Goal: Task Accomplishment & Management: Use online tool/utility

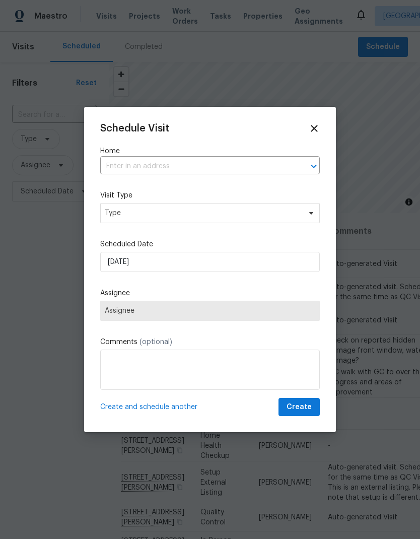
scroll to position [396, 0]
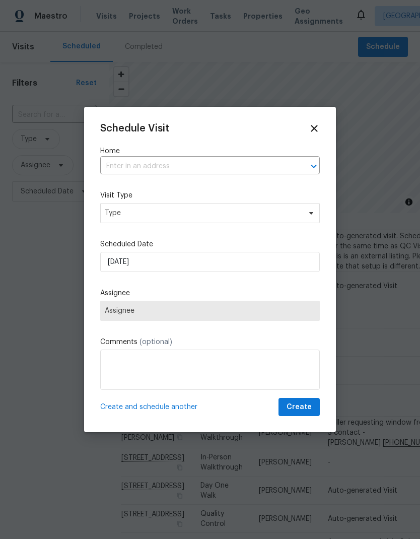
click at [183, 165] on input "text" at bounding box center [195, 167] width 191 height 16
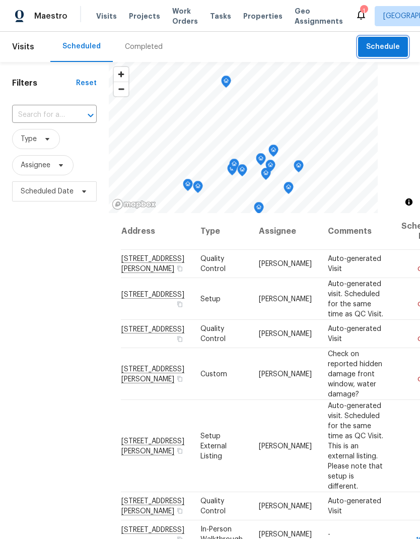
click at [389, 51] on span "Schedule" at bounding box center [383, 47] width 34 height 13
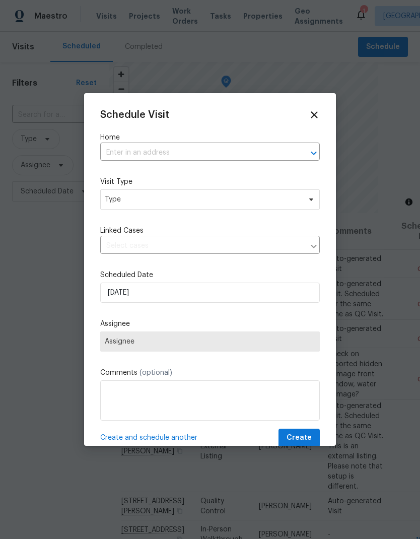
click at [169, 154] on input "text" at bounding box center [195, 153] width 191 height 16
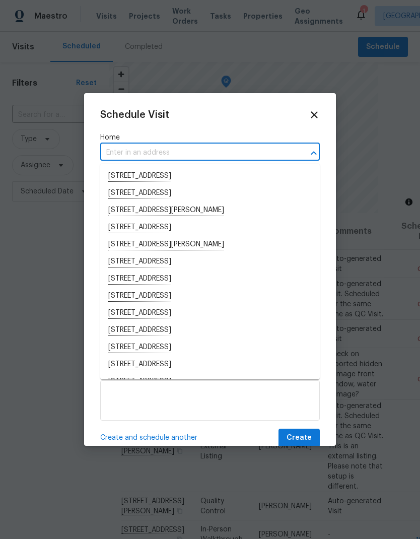
click at [154, 155] on input "text" at bounding box center [195, 153] width 191 height 16
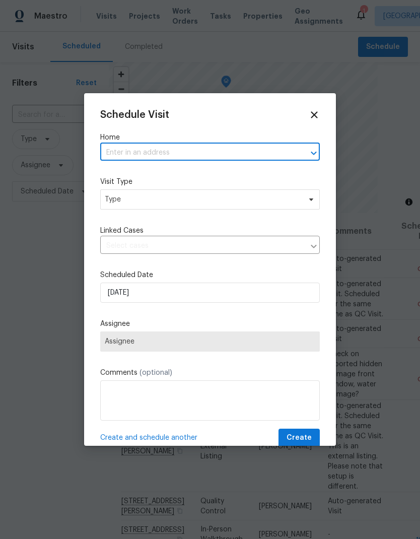
paste input "2002 Discovery Village Ln, Gold River, CA 95670"
type input "2002 Discovery Village Ln, Gold River, CA 95670"
click at [196, 177] on li "2002 Discovery Village Ln, Gold River, CA 95670" at bounding box center [210, 176] width 220 height 17
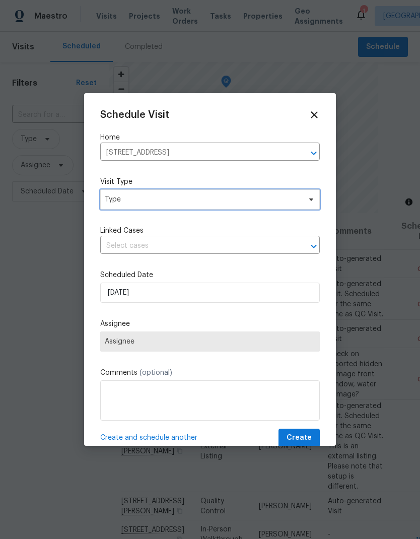
click at [183, 209] on span "Type" at bounding box center [210, 199] width 220 height 20
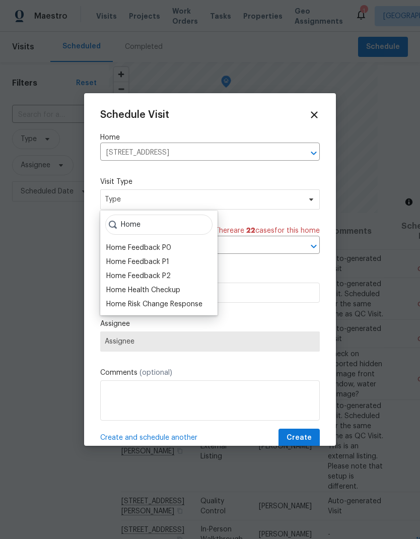
type input "Home"
click at [180, 286] on div "Home Health Checkup" at bounding box center [143, 290] width 74 height 10
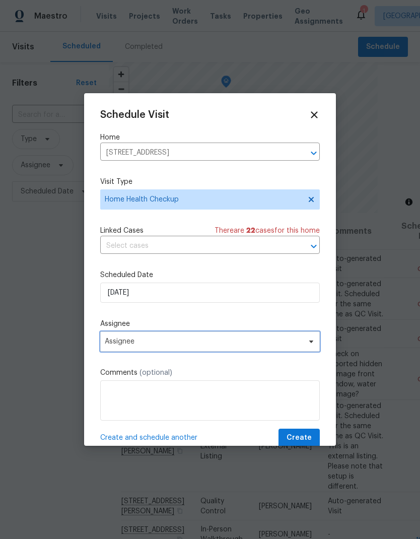
click at [216, 338] on span "Assignee" at bounding box center [210, 341] width 220 height 20
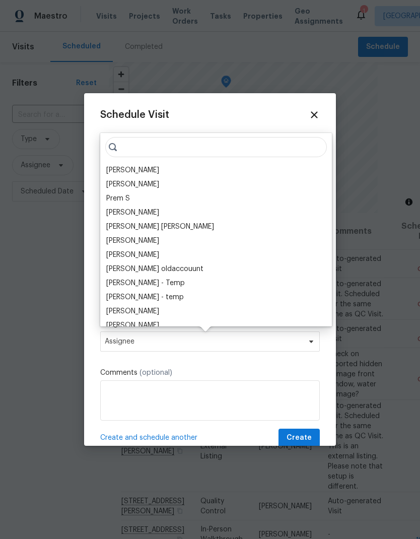
click at [147, 172] on div "[PERSON_NAME]" at bounding box center [132, 170] width 53 height 10
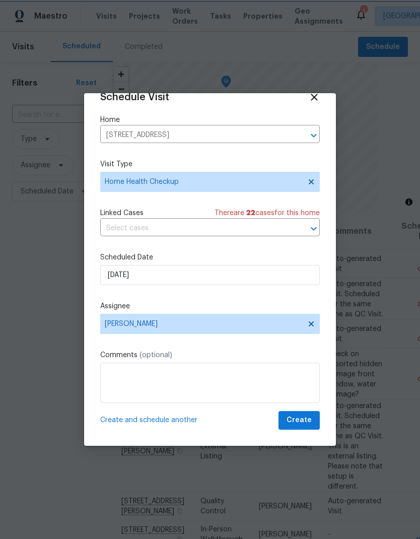
scroll to position [20, 0]
click at [303, 419] on span "Create" at bounding box center [298, 420] width 25 height 13
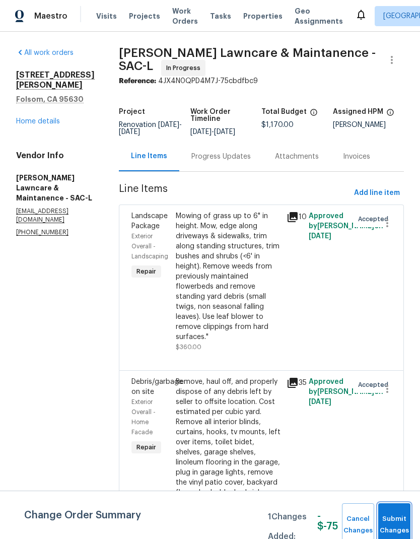
click at [396, 523] on span "Submit Changes" at bounding box center [394, 524] width 22 height 23
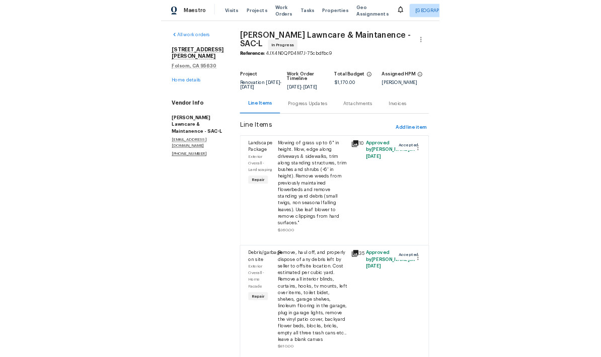
scroll to position [36, 0]
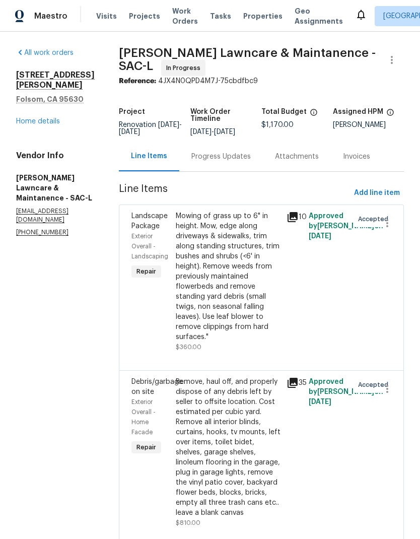
click at [233, 256] on div "Mowing of grass up to 6" in height. Mow, edge along driveways & sidewalks, trim…" at bounding box center [228, 276] width 105 height 131
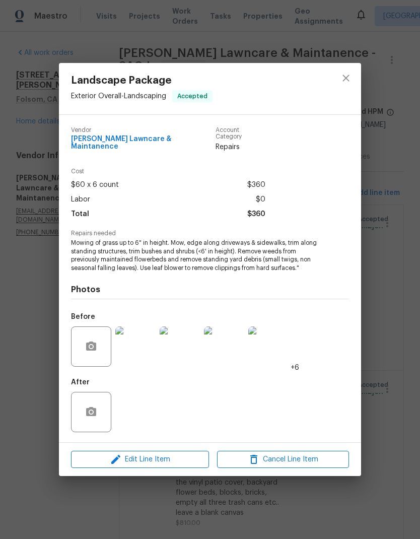
click at [166, 456] on span "Edit Line Item" at bounding box center [140, 459] width 132 height 13
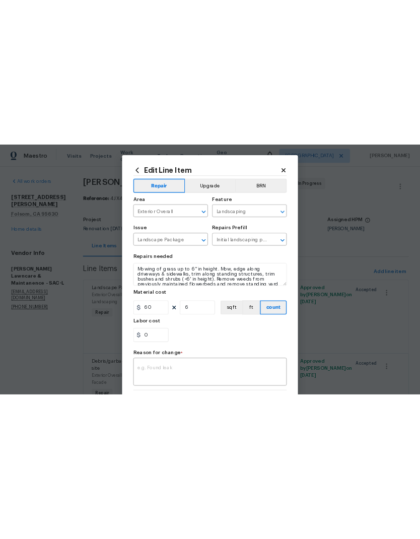
scroll to position [0, 0]
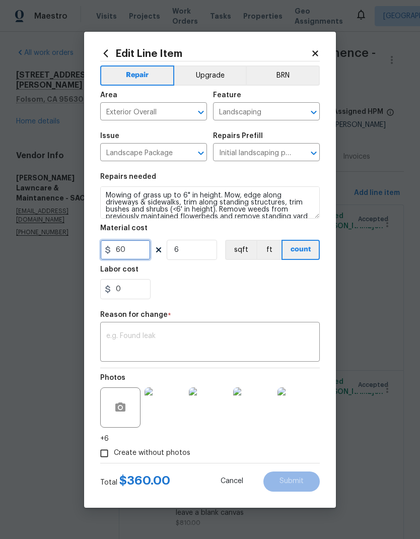
click at [141, 251] on input "60" at bounding box center [125, 250] width 50 height 20
type input "80"
click at [198, 249] on input "6" at bounding box center [192, 250] width 50 height 20
type input "5"
click at [272, 286] on div "0" at bounding box center [210, 289] width 220 height 20
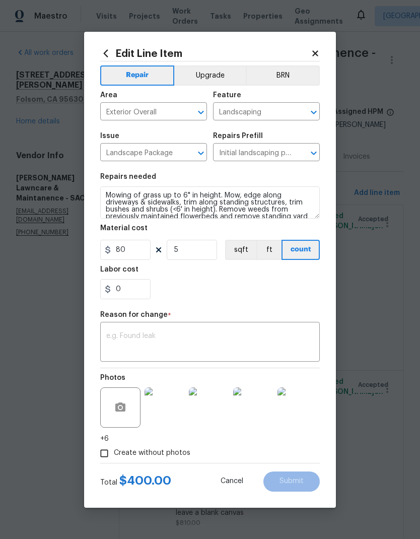
click at [186, 347] on textarea at bounding box center [209, 342] width 207 height 21
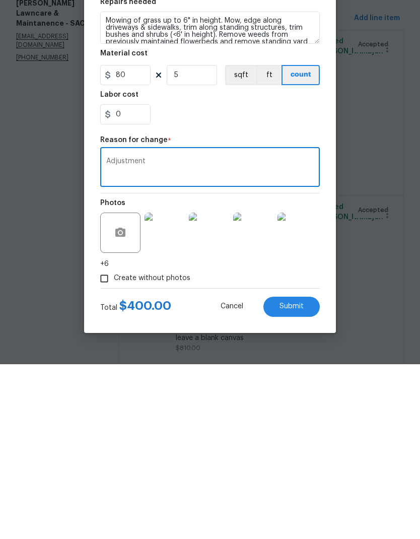
type textarea "Adjustment"
click at [286, 279] on div "0" at bounding box center [210, 289] width 220 height 20
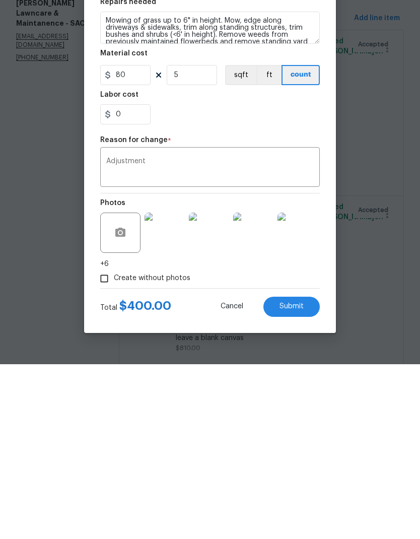
scroll to position [36, 0]
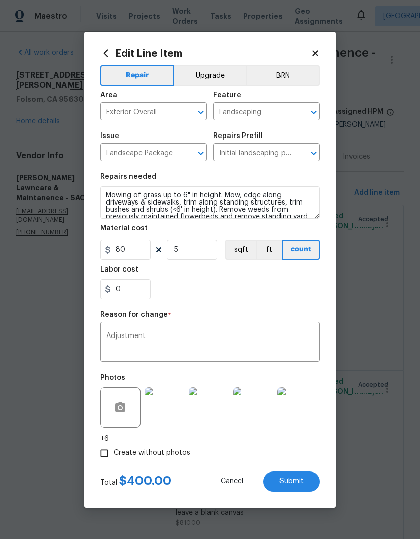
click at [296, 480] on span "Submit" at bounding box center [291, 481] width 24 height 8
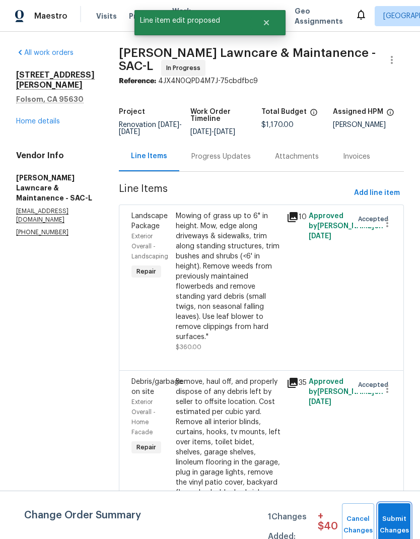
click at [391, 526] on span "Submit Changes" at bounding box center [394, 524] width 22 height 23
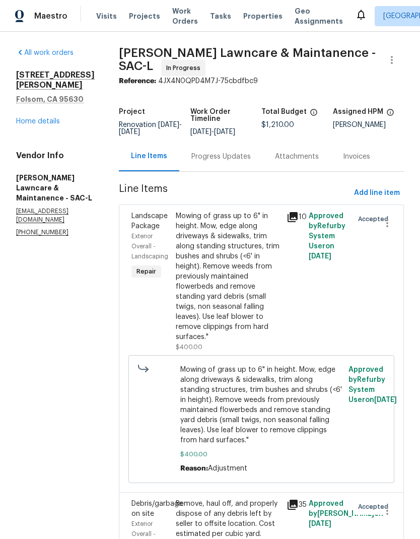
scroll to position [0, 0]
click at [32, 118] on link "Home details" at bounding box center [38, 121] width 44 height 7
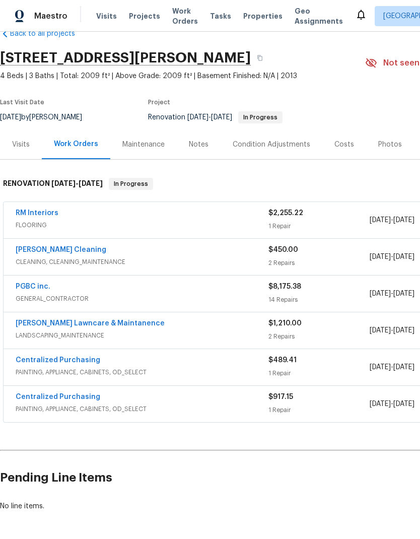
scroll to position [23, 0]
